Goal: Task Accomplishment & Management: Complete application form

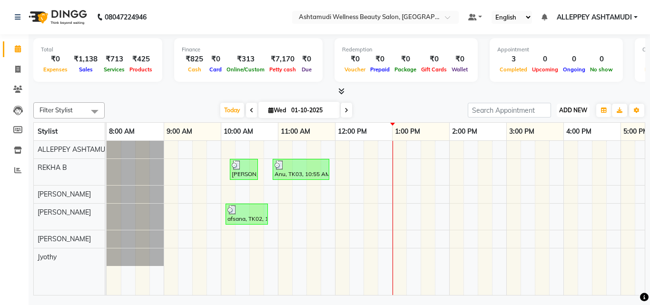
click at [573, 113] on span "ADD NEW" at bounding box center [573, 110] width 28 height 7
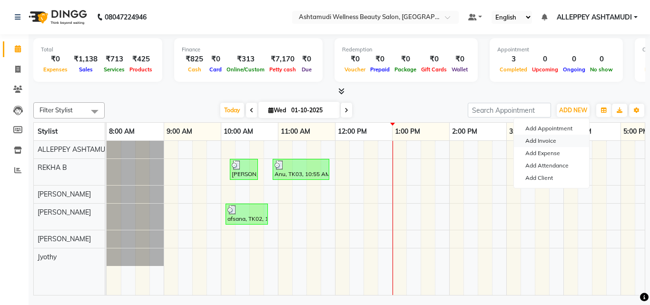
click at [545, 138] on link "Add Invoice" at bounding box center [551, 141] width 75 height 12
select select "service"
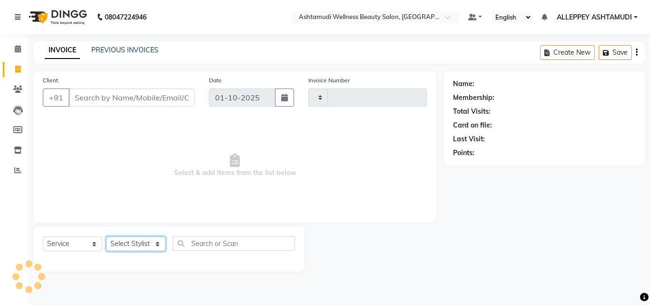
type input "1589"
click at [141, 238] on select "Select Stylist" at bounding box center [135, 244] width 59 height 15
select select "4626"
select select "57585"
click at [106, 237] on select "Select Stylist ALLEPPEY ASHTAMUDI Jyothy [PERSON_NAME] [PERSON_NAME]" at bounding box center [135, 244] width 59 height 15
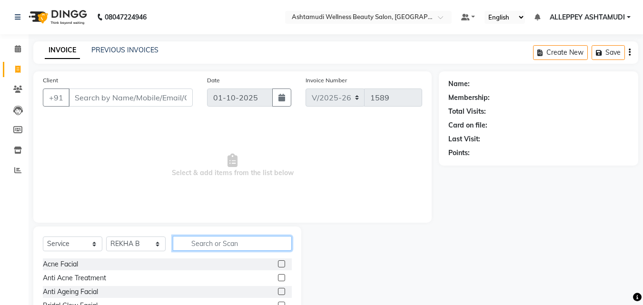
click at [207, 242] on input "text" at bounding box center [232, 243] width 119 height 15
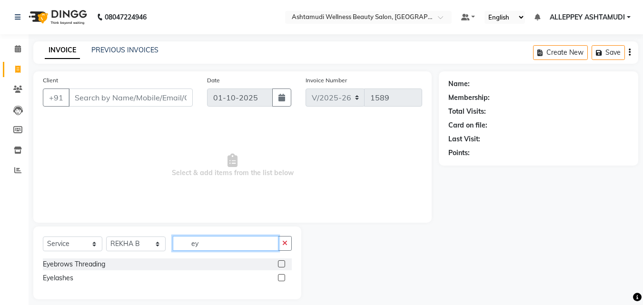
type input "ey"
click at [280, 265] on label at bounding box center [281, 263] width 7 height 7
click at [280, 265] on input "checkbox" at bounding box center [281, 264] width 6 height 6
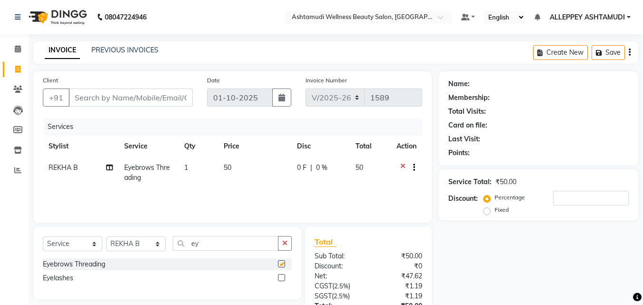
checkbox input "false"
click at [191, 167] on td "1" at bounding box center [198, 172] width 40 height 31
select select "57585"
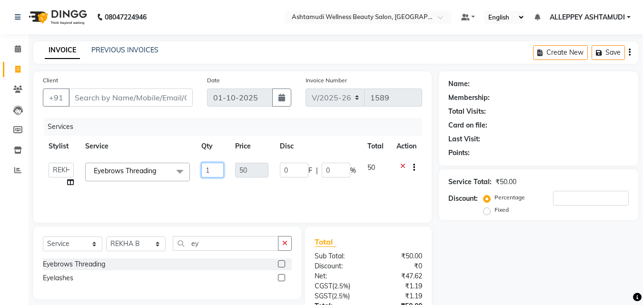
click at [204, 168] on input "1" at bounding box center [212, 170] width 23 height 15
click at [218, 169] on input "1" at bounding box center [212, 170] width 23 height 15
type input "2"
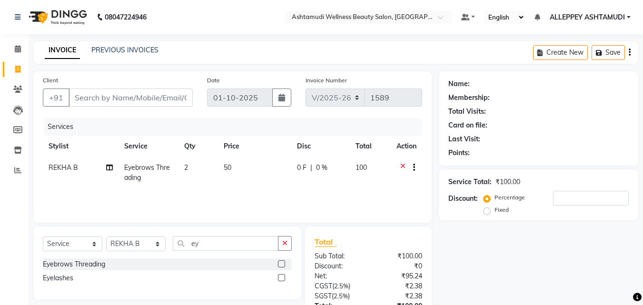
click at [218, 187] on tr "REKHA B Eyebrows Threading 2 50 0 F | 0 % 100" at bounding box center [232, 172] width 379 height 31
click at [286, 246] on icon "button" at bounding box center [284, 243] width 5 height 7
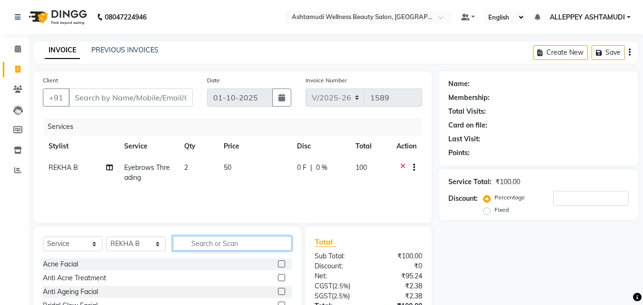
click at [270, 246] on input "text" at bounding box center [232, 243] width 119 height 15
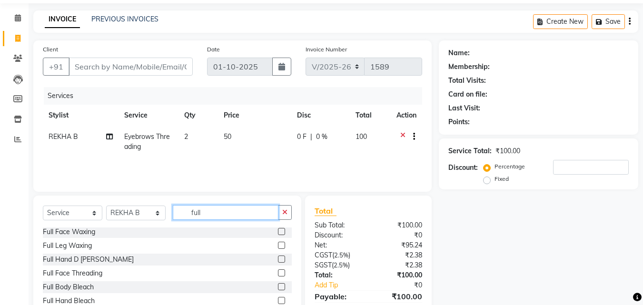
scroll to position [48, 0]
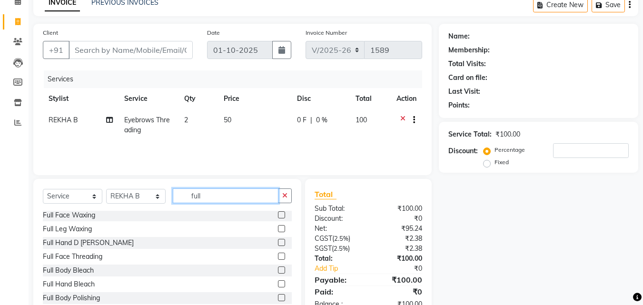
type input "full"
click at [278, 255] on label at bounding box center [281, 256] width 7 height 7
click at [278, 255] on input "checkbox" at bounding box center [281, 257] width 6 height 6
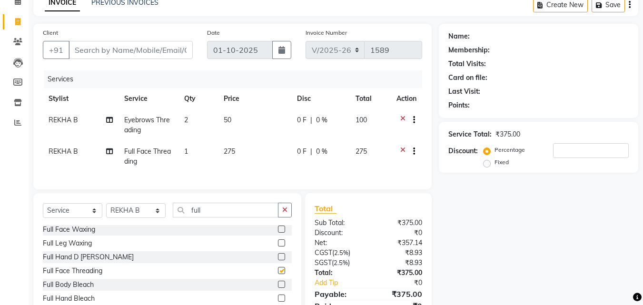
checkbox input "false"
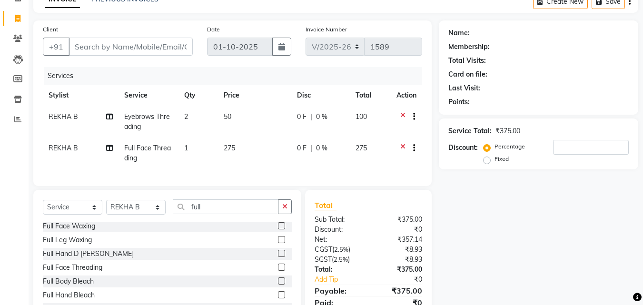
scroll to position [0, 0]
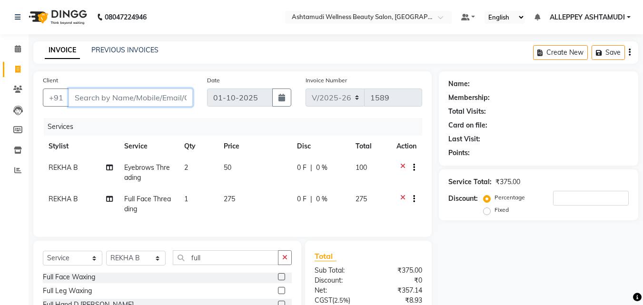
click at [181, 98] on input "Client" at bounding box center [131, 98] width 124 height 18
type input "9"
type input "0"
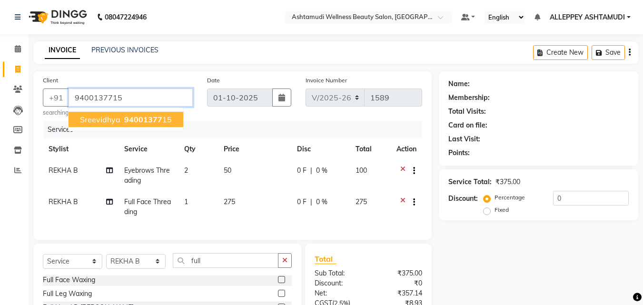
type input "9400137715"
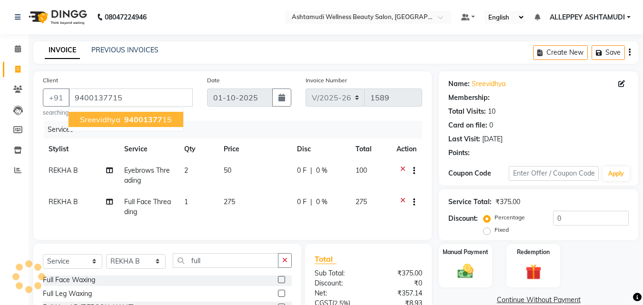
select select "2: Object"
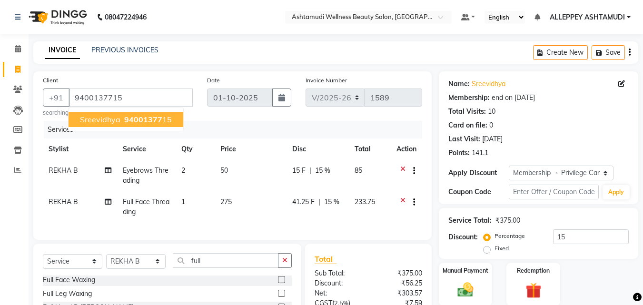
click at [150, 119] on span "94001377" at bounding box center [143, 120] width 38 height 10
type input "0"
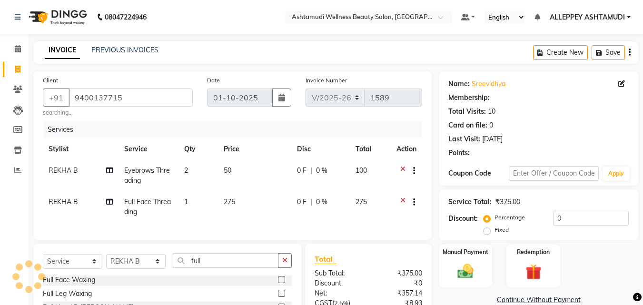
select select "2: Object"
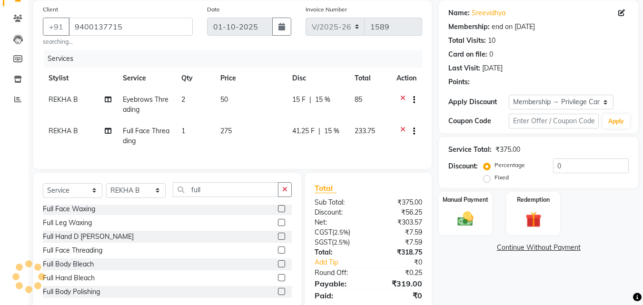
type input "15"
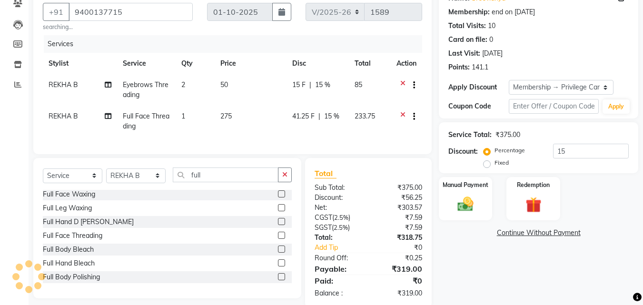
scroll to position [110, 0]
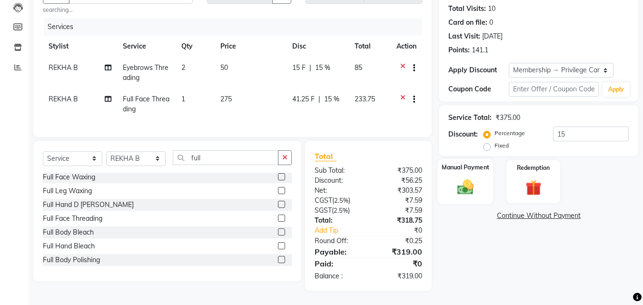
click at [459, 178] on img at bounding box center [465, 187] width 27 height 19
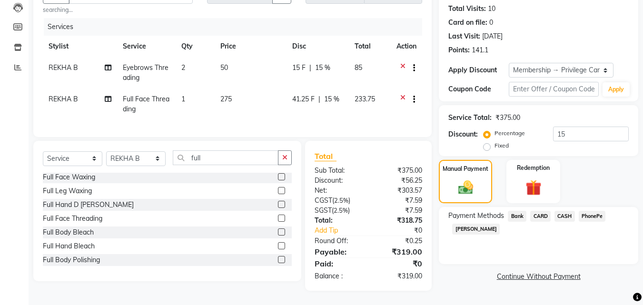
click at [592, 211] on span "PhonePe" at bounding box center [592, 216] width 27 height 11
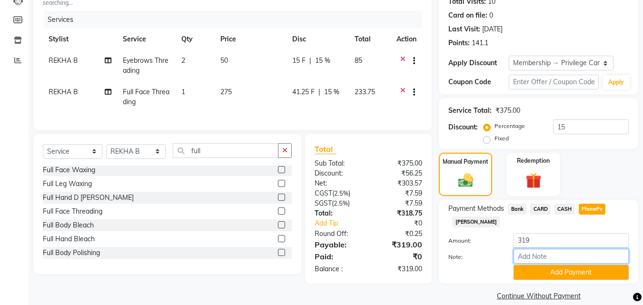
click at [573, 256] on input "Note:" at bounding box center [571, 256] width 115 height 15
type input "[PERSON_NAME]"
click at [581, 266] on button "Add Payment" at bounding box center [571, 272] width 115 height 15
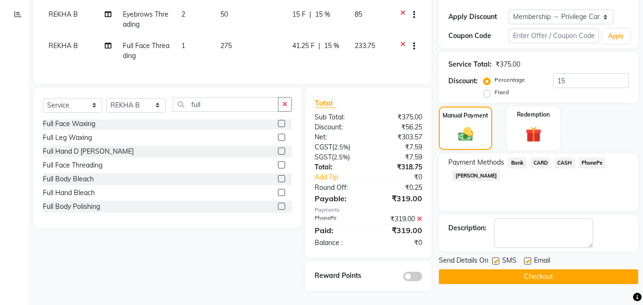
scroll to position [163, 0]
click at [580, 269] on button "Checkout" at bounding box center [538, 276] width 199 height 15
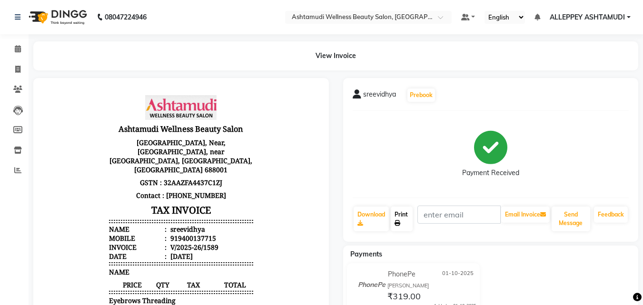
click at [399, 218] on link "Print" at bounding box center [402, 219] width 22 height 25
